Goal: Check status: Check status

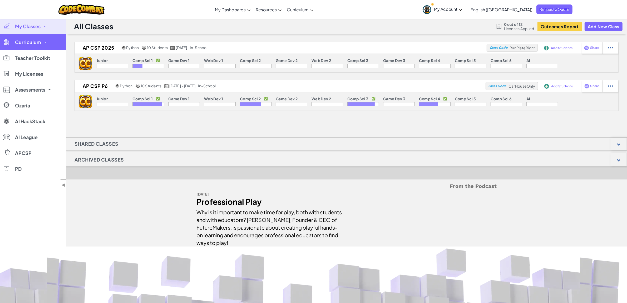
click at [41, 46] on link "Curriculum" at bounding box center [33, 42] width 66 height 16
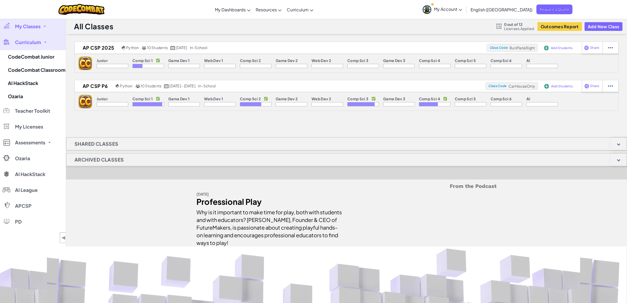
click at [41, 28] on link "My Classes" at bounding box center [33, 26] width 66 height 16
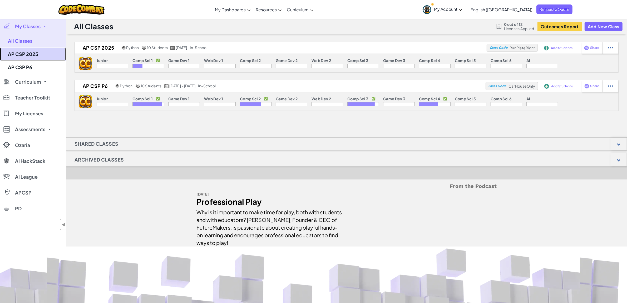
click at [31, 52] on link "AP CSP 2025" at bounding box center [33, 53] width 66 height 13
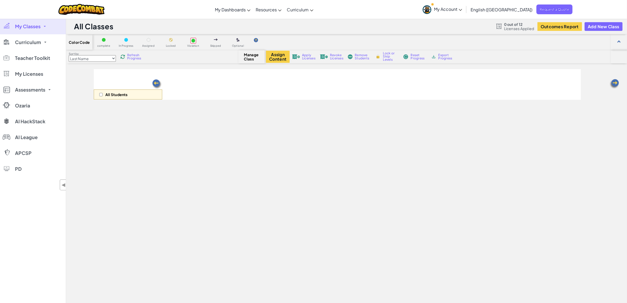
select select "560f1a9f22961295f9427742"
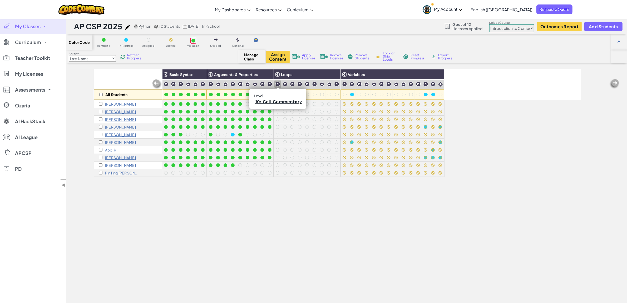
click at [277, 83] on img at bounding box center [277, 83] width 5 height 5
click at [278, 83] on img at bounding box center [277, 83] width 5 height 5
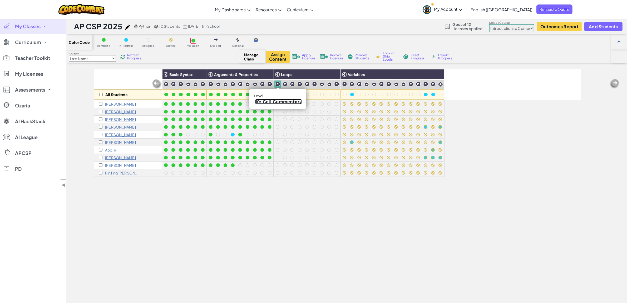
click at [277, 100] on link "10: Cell Commentary" at bounding box center [278, 101] width 47 height 5
